Goal: Transaction & Acquisition: Book appointment/travel/reservation

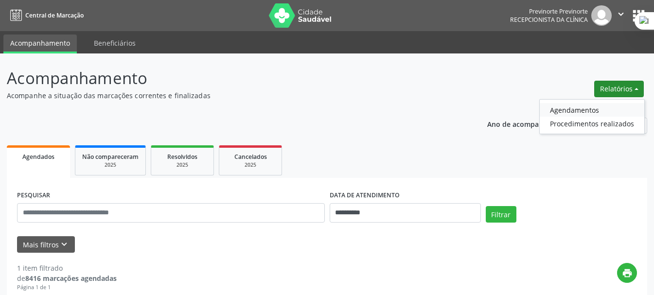
click at [558, 108] on link "Agendamentos" at bounding box center [591, 110] width 104 height 14
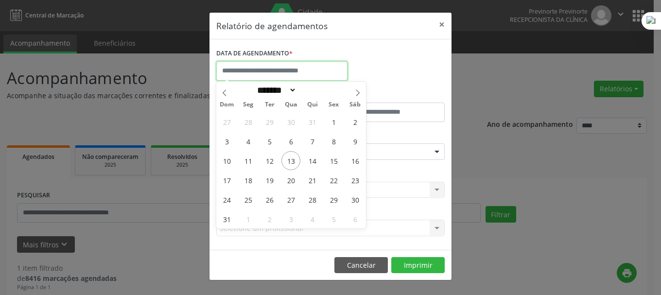
click at [291, 72] on input "text" at bounding box center [281, 70] width 131 height 19
click at [335, 162] on span "15" at bounding box center [333, 160] width 19 height 19
type input "**********"
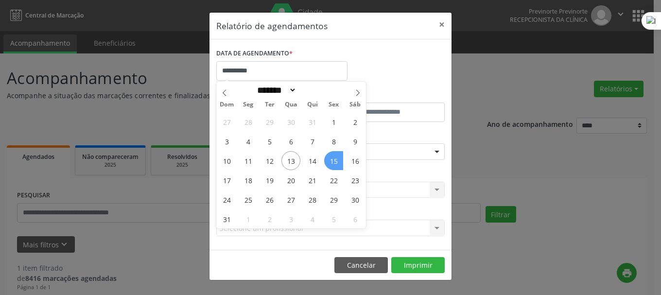
click at [335, 162] on span "15" at bounding box center [333, 160] width 19 height 19
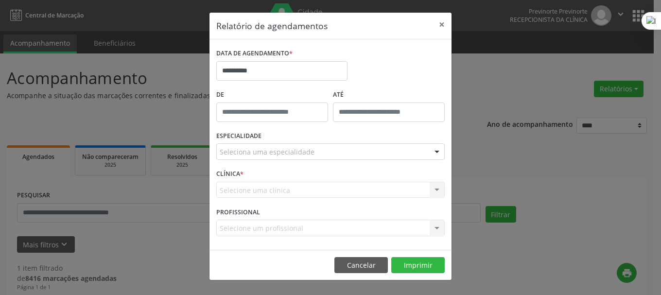
click at [285, 192] on div "Selecione uma clínica Nenhum resultado encontrado para: " " Não há nenhuma opçã…" at bounding box center [330, 190] width 228 height 17
click at [280, 141] on div "ESPECIALIDADE Seleciona uma especialidade Todas as especialidades Alergologia A…" at bounding box center [330, 148] width 233 height 38
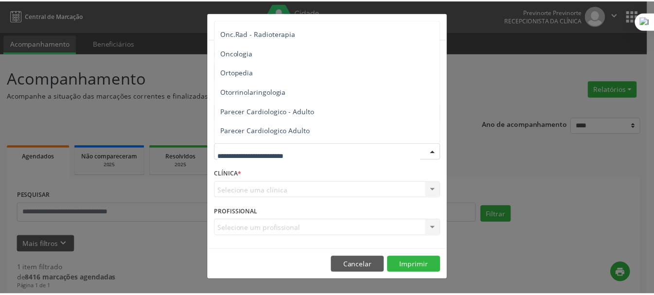
scroll to position [1409, 0]
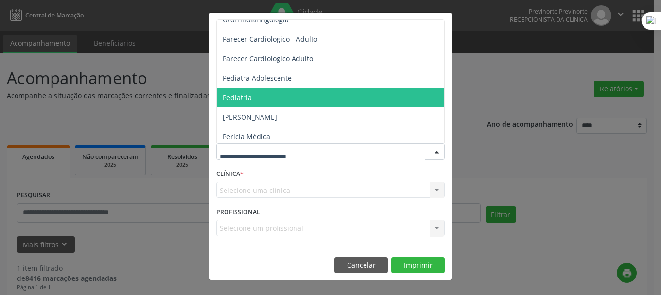
click at [253, 96] on span "Pediatria" at bounding box center [331, 97] width 229 height 19
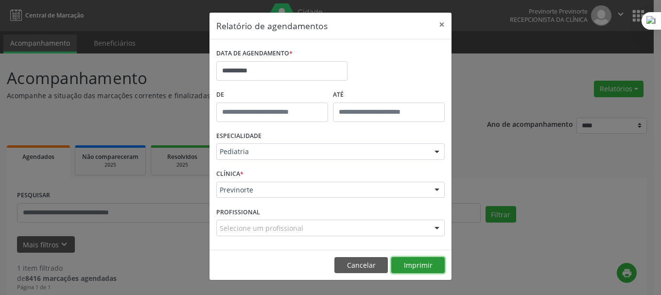
click at [429, 266] on button "Imprimir" at bounding box center [417, 265] width 53 height 17
click at [366, 262] on button "Cancelar" at bounding box center [360, 265] width 53 height 17
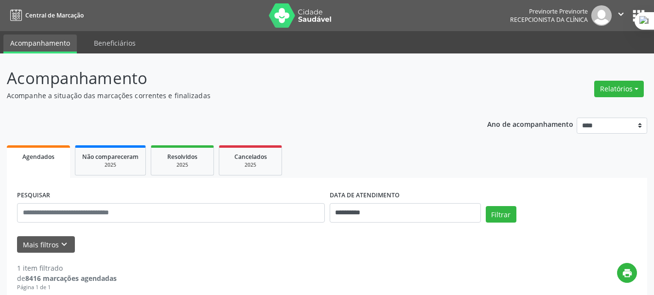
click at [410, 88] on p "Acompanhamento" at bounding box center [231, 78] width 448 height 24
